Goal: Navigation & Orientation: Find specific page/section

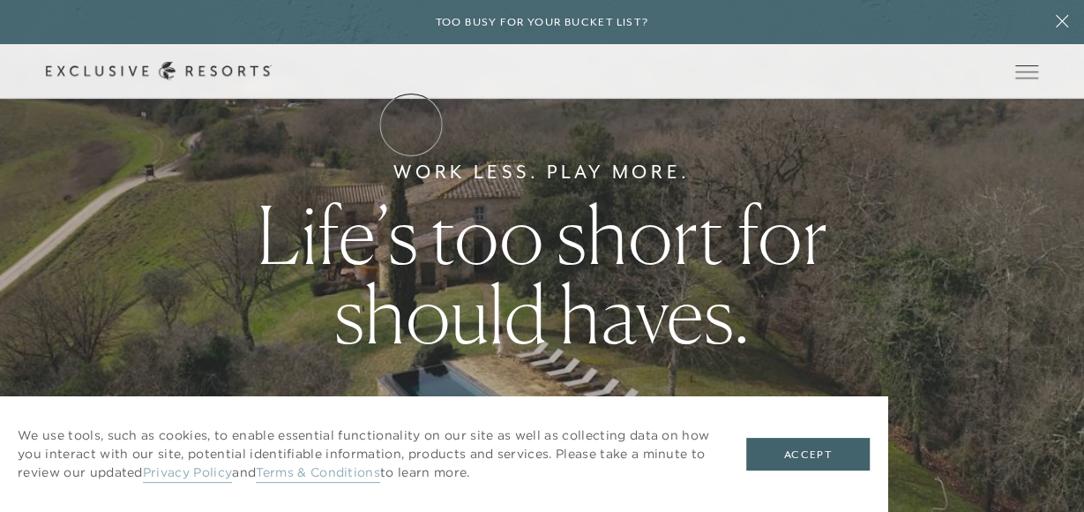
click at [0, 0] on link "The Collection" at bounding box center [0, 0] width 0 height 0
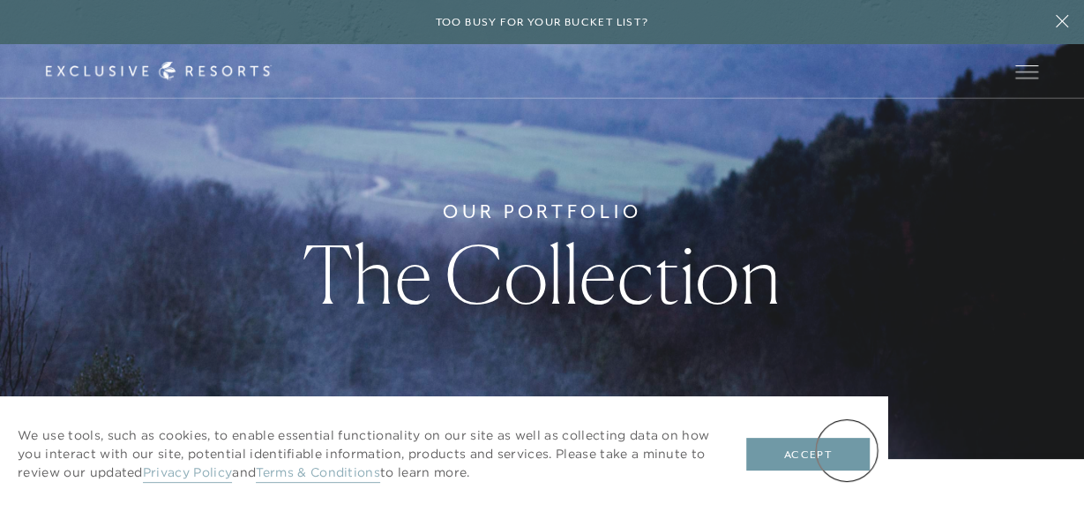
click at [847, 450] on button "Accept" at bounding box center [808, 455] width 124 height 34
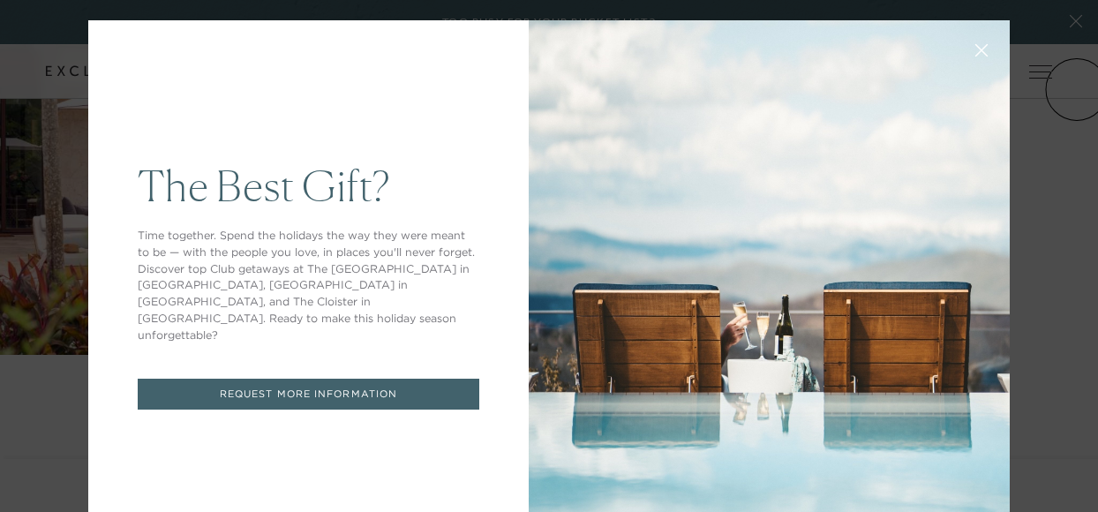
drag, startPoint x: 1091, startPoint y: 26, endPoint x: 1078, endPoint y: 79, distance: 55.2
click at [975, 50] on icon at bounding box center [981, 50] width 13 height 13
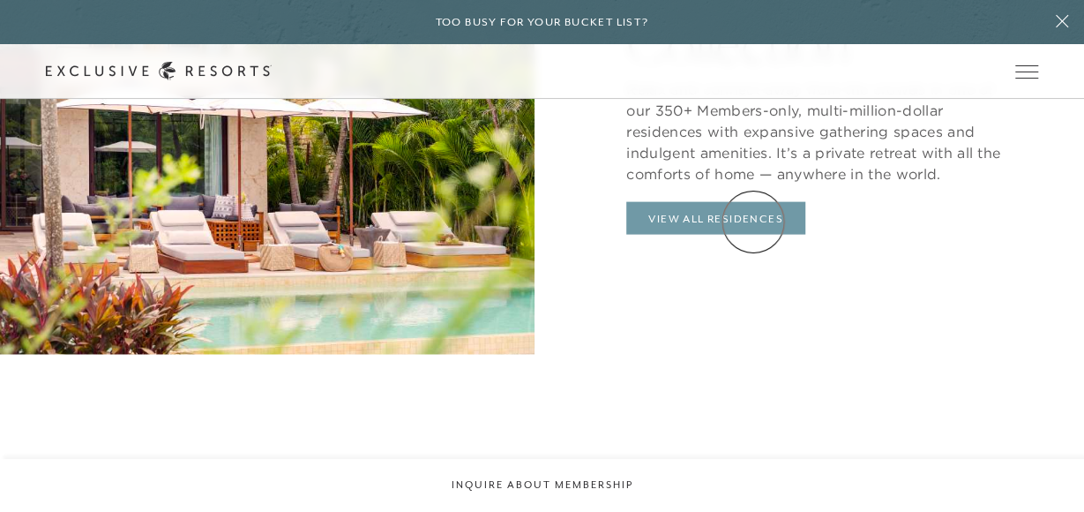
click at [753, 221] on link "View All Residences" at bounding box center [715, 219] width 179 height 34
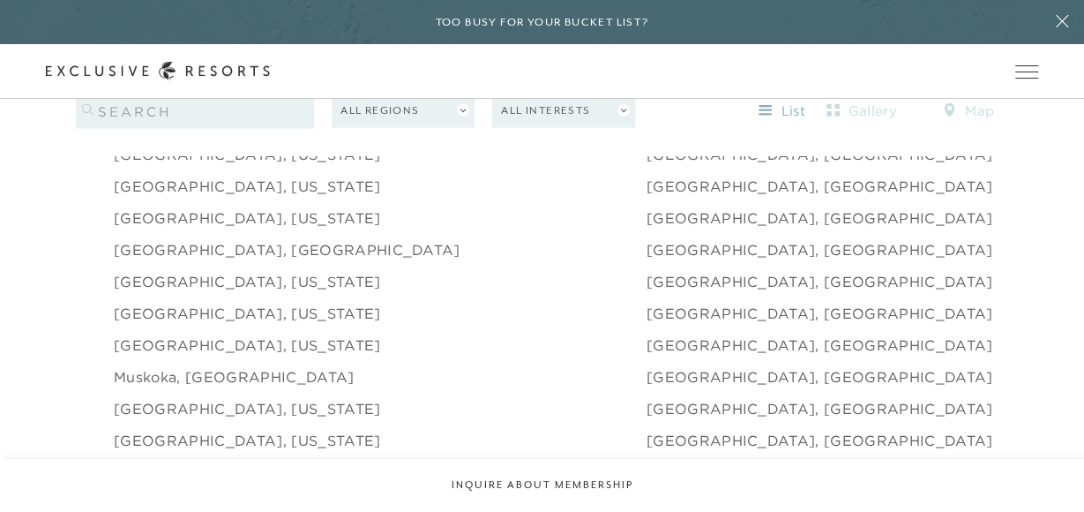
scroll to position [2271, 0]
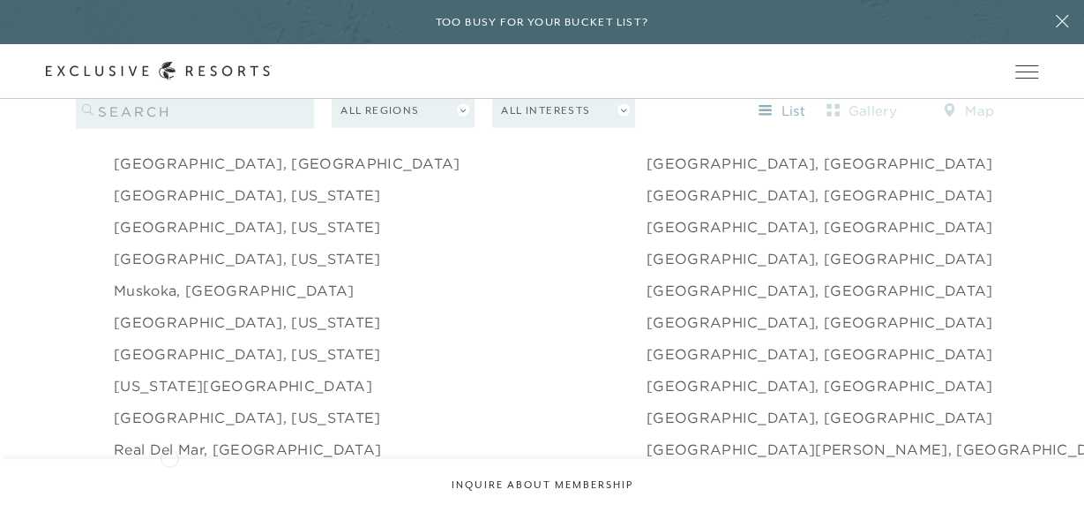
click at [169, 470] on link "[GEOGRAPHIC_DATA], [GEOGRAPHIC_DATA]" at bounding box center [287, 480] width 347 height 21
